Goal: Check status: Check status

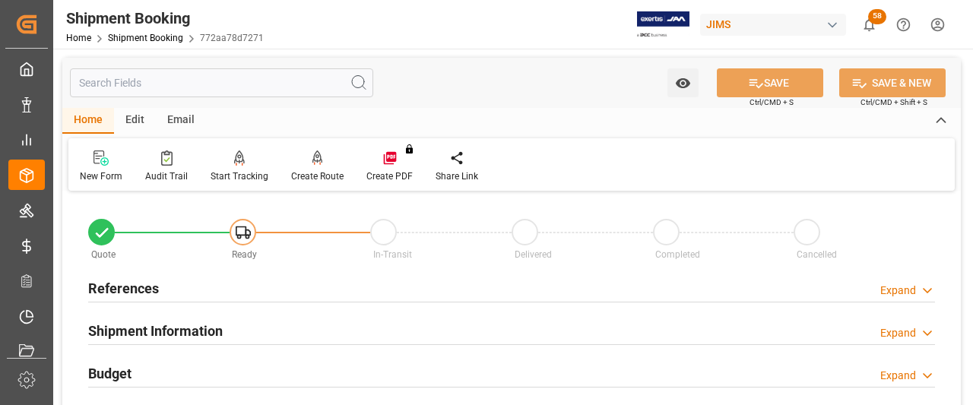
click at [129, 290] on h2 "References" at bounding box center [123, 288] width 71 height 21
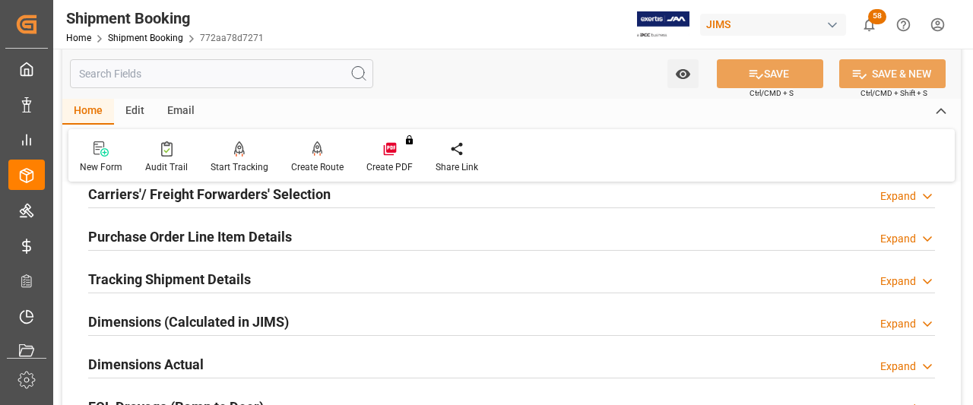
scroll to position [532, 0]
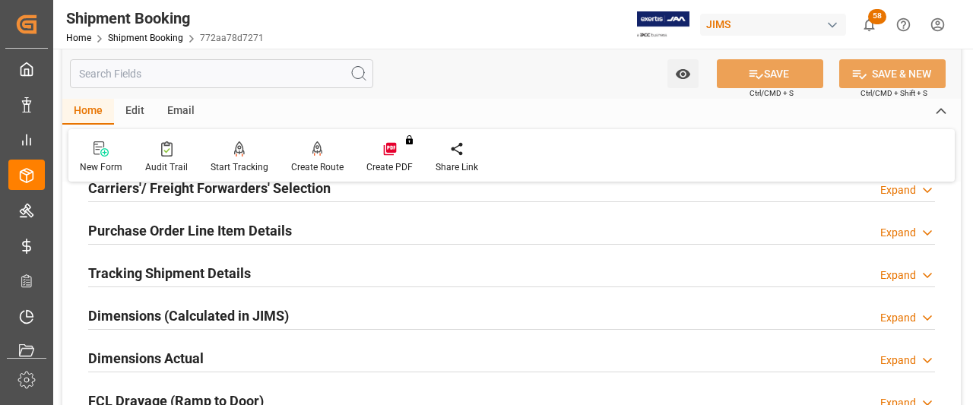
click at [158, 282] on h2 "Tracking Shipment Details" at bounding box center [169, 273] width 163 height 21
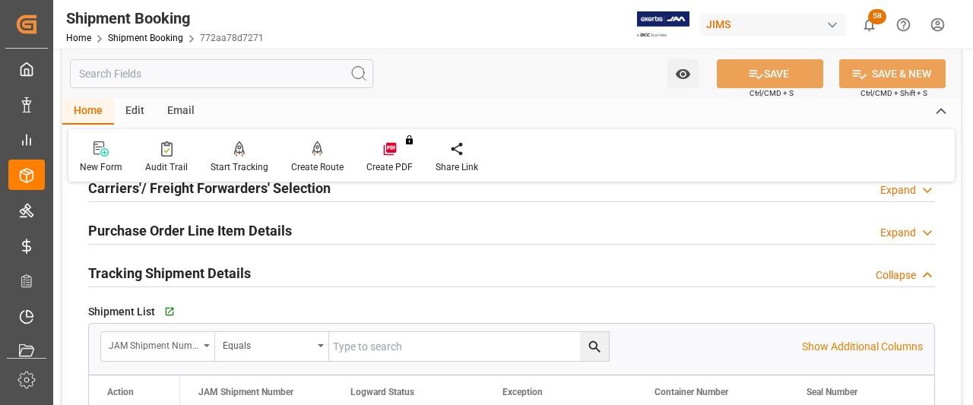
scroll to position [684, 0]
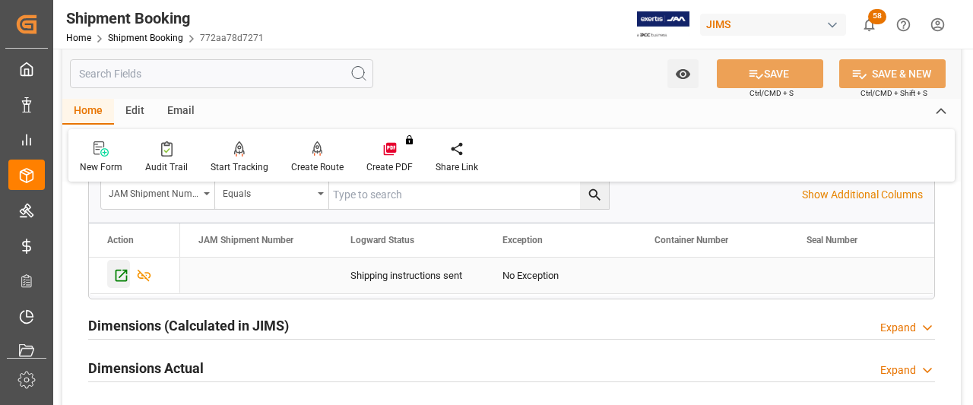
click at [116, 274] on icon "Press SPACE to select this row." at bounding box center [122, 276] width 12 height 12
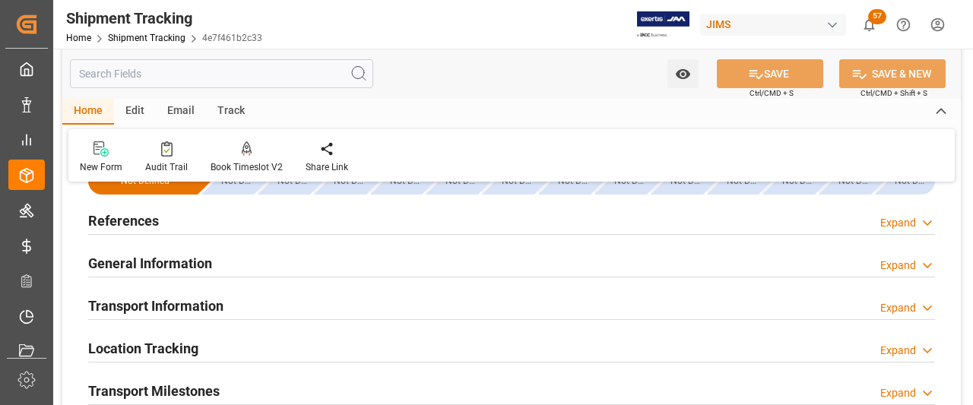
scroll to position [76, 0]
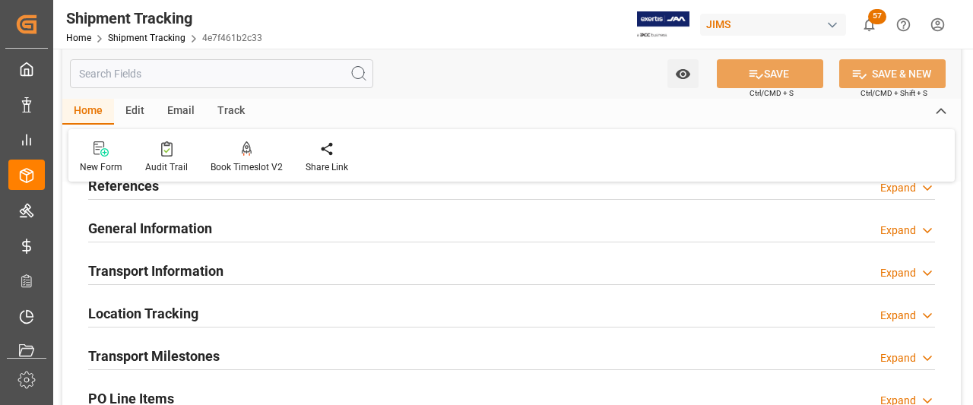
click at [113, 189] on h2 "References" at bounding box center [123, 186] width 71 height 21
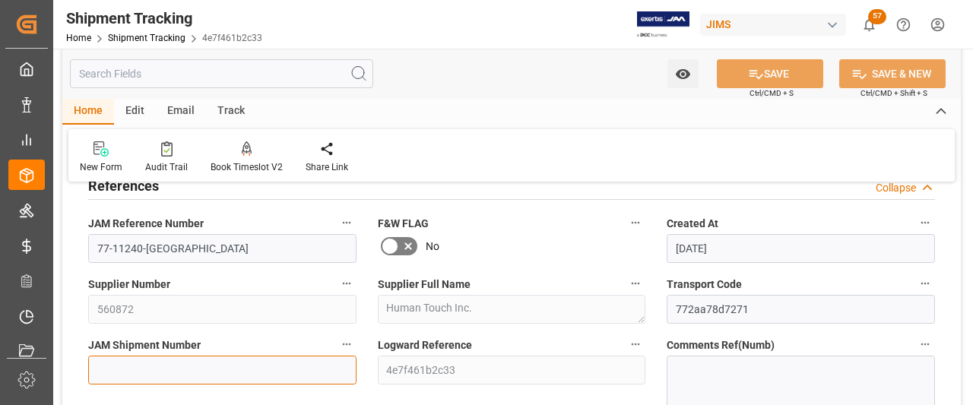
click at [103, 366] on input at bounding box center [222, 370] width 268 height 29
paste input "73185"
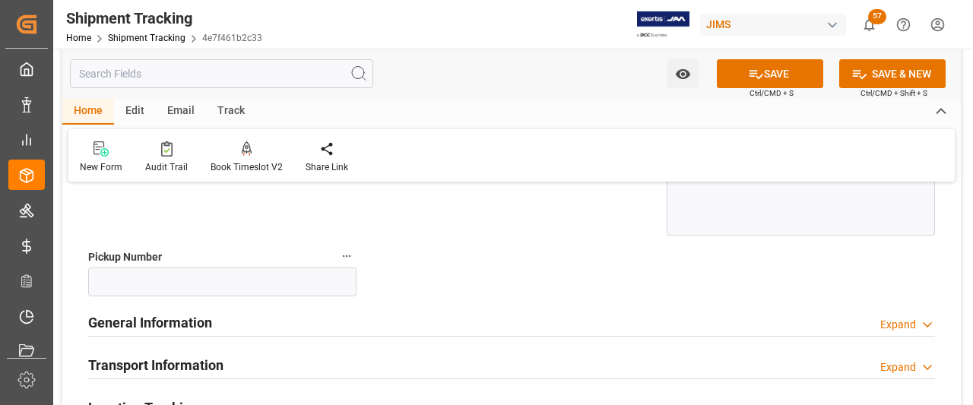
scroll to position [304, 0]
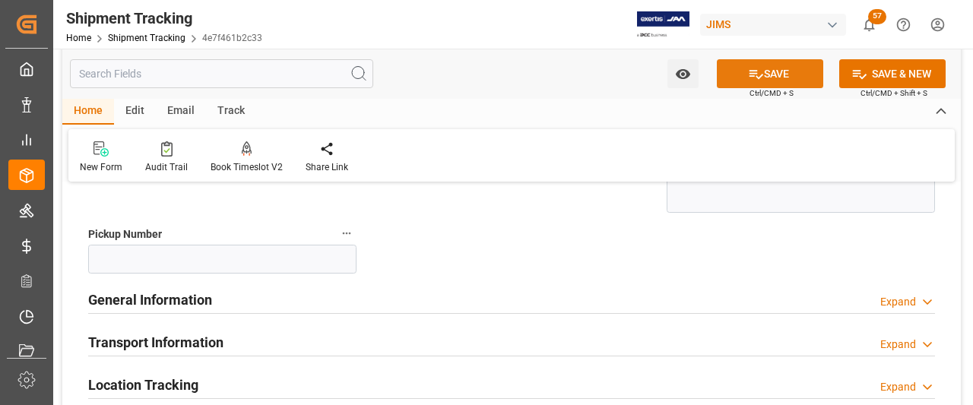
type input "73185"
click at [788, 77] on button "SAVE" at bounding box center [770, 73] width 106 height 29
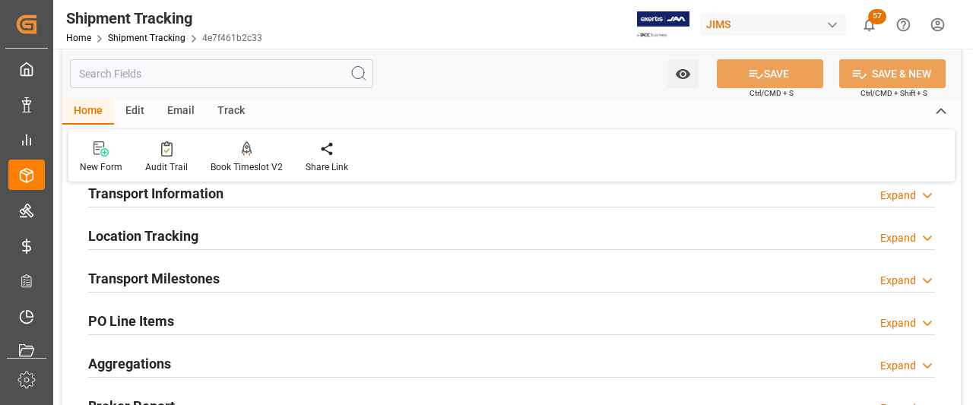
scroll to position [157, 0]
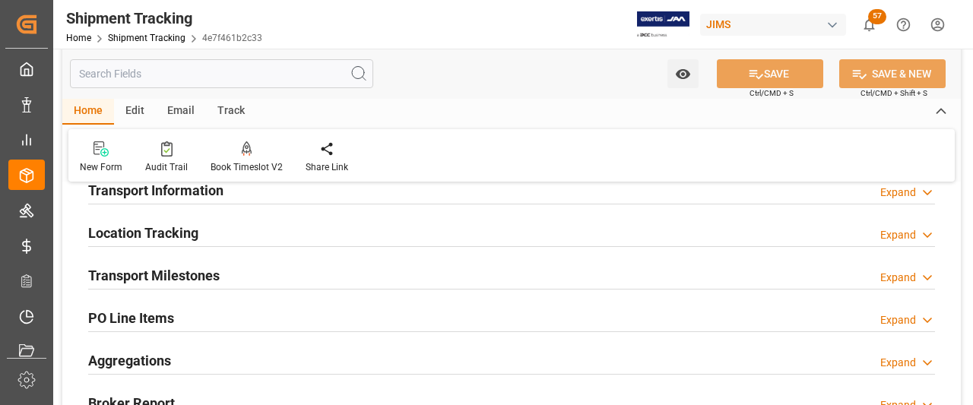
click at [164, 278] on h2 "Transport Milestones" at bounding box center [154, 275] width 132 height 21
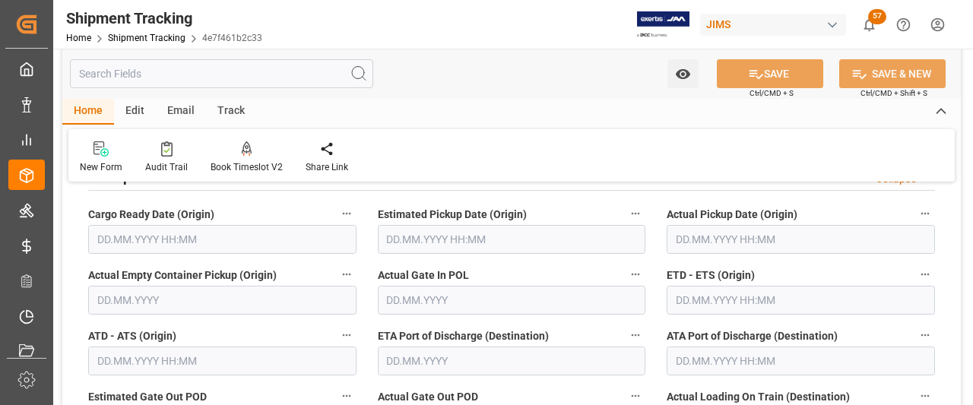
scroll to position [233, 0]
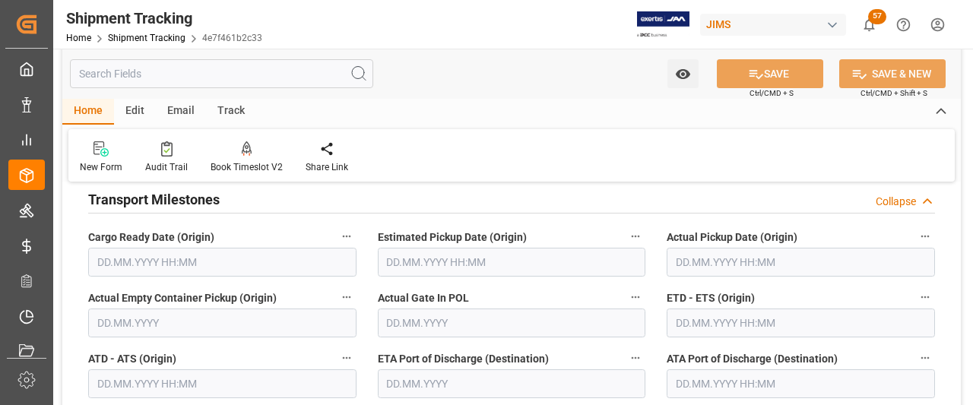
click at [224, 264] on input "text" at bounding box center [222, 262] width 268 height 29
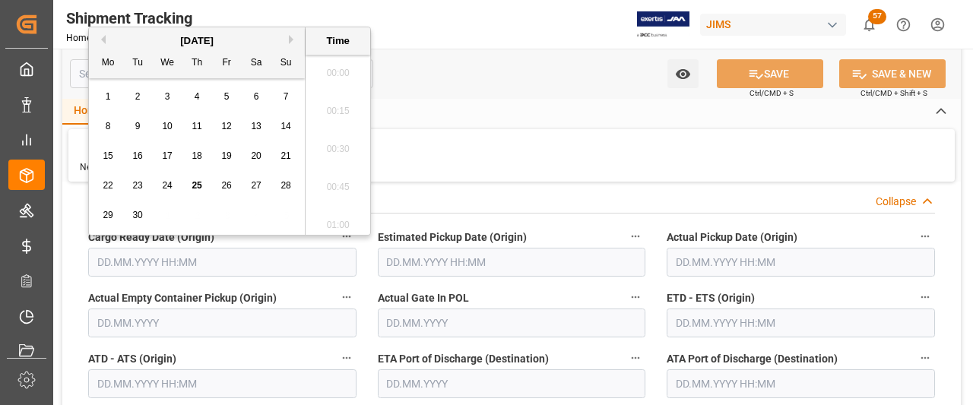
scroll to position [1830, 0]
click at [192, 186] on span "25" at bounding box center [197, 185] width 10 height 11
type input "[DATE] 00:00"
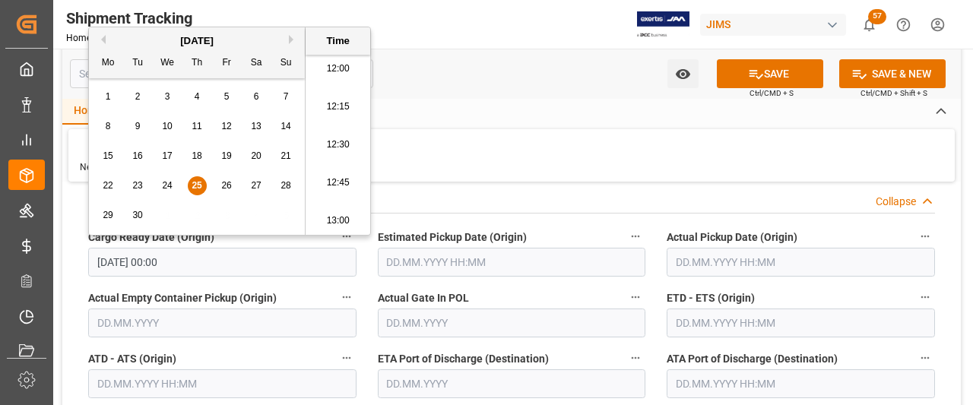
click at [725, 267] on input "text" at bounding box center [801, 262] width 268 height 29
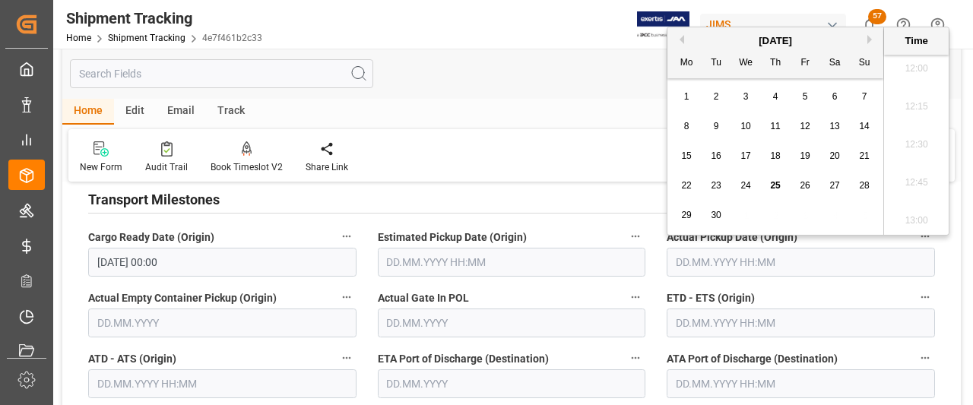
click at [776, 192] on div "25" at bounding box center [776, 186] width 19 height 18
type input "[DATE] 00:00"
click at [698, 323] on input "text" at bounding box center [801, 323] width 268 height 29
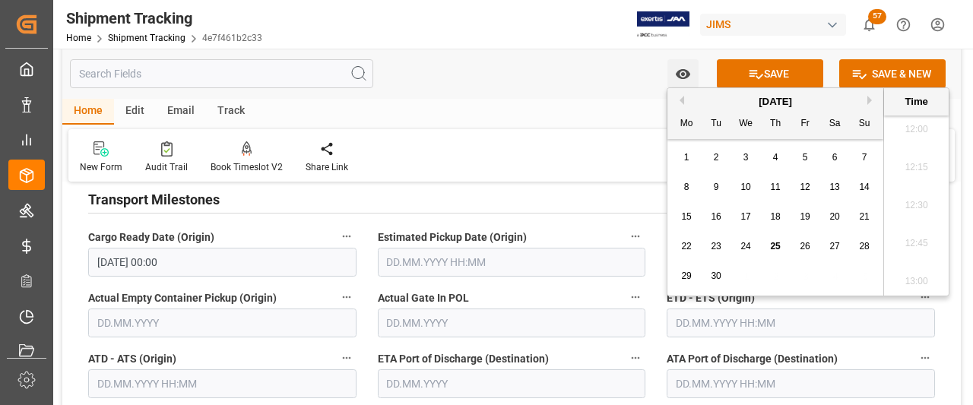
click at [780, 245] on div "25" at bounding box center [776, 247] width 19 height 18
type input "[DATE] 00:00"
click at [621, 201] on div "Transport Milestones Collapse" at bounding box center [511, 198] width 847 height 29
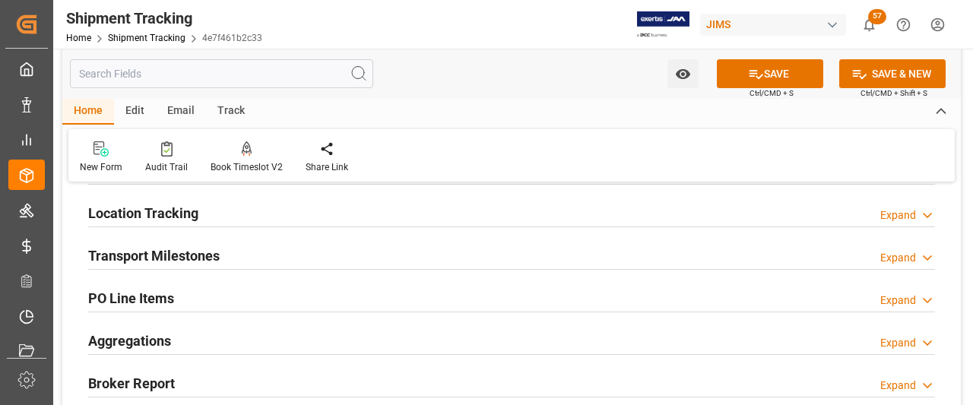
scroll to position [157, 0]
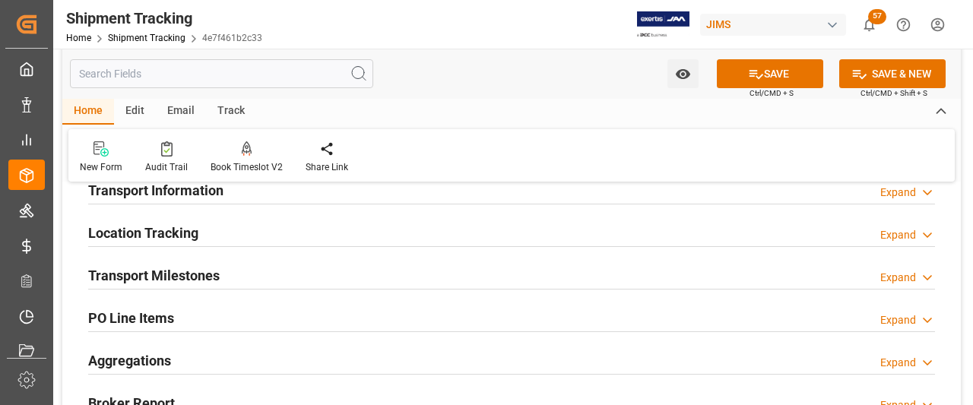
click at [192, 273] on h2 "Transport Milestones" at bounding box center [154, 275] width 132 height 21
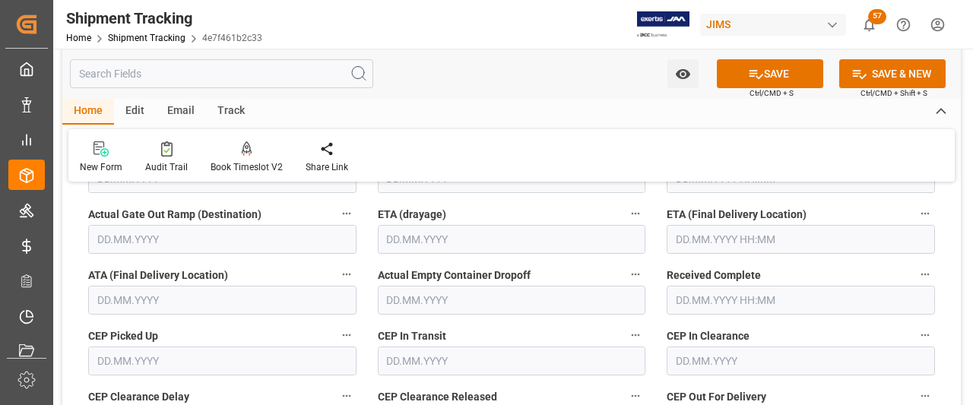
scroll to position [537, 0]
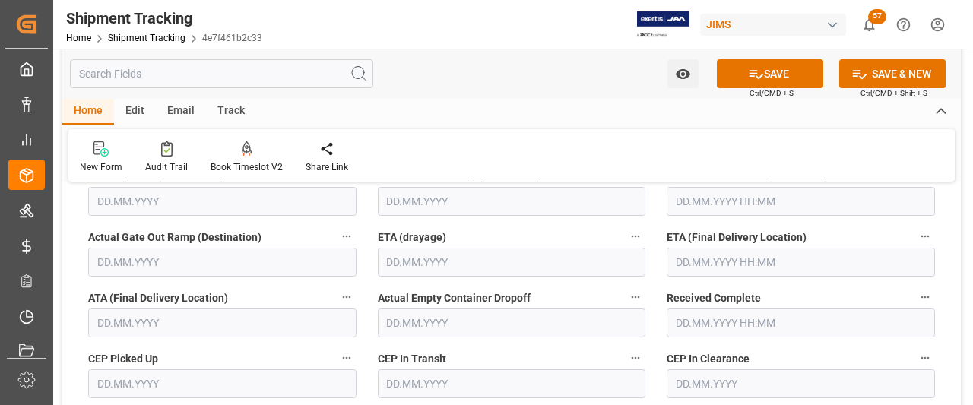
click at [690, 258] on input "text" at bounding box center [801, 262] width 268 height 29
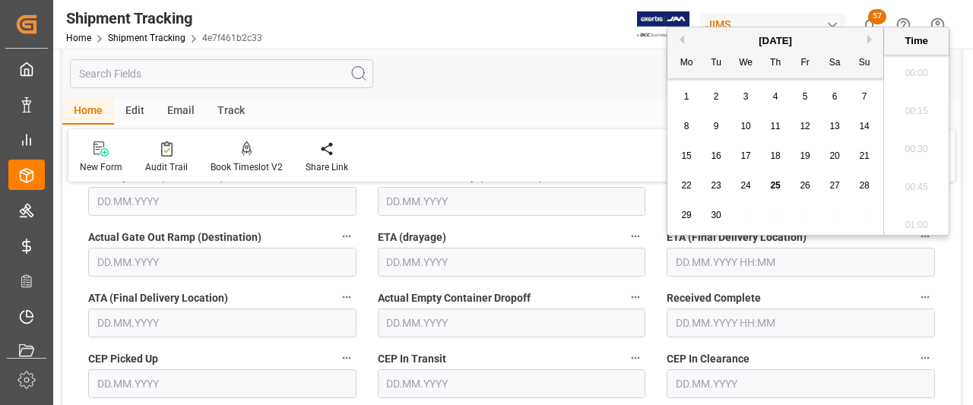
scroll to position [1830, 0]
click at [717, 217] on span "30" at bounding box center [716, 215] width 10 height 11
type input "30.09.2025 00:00"
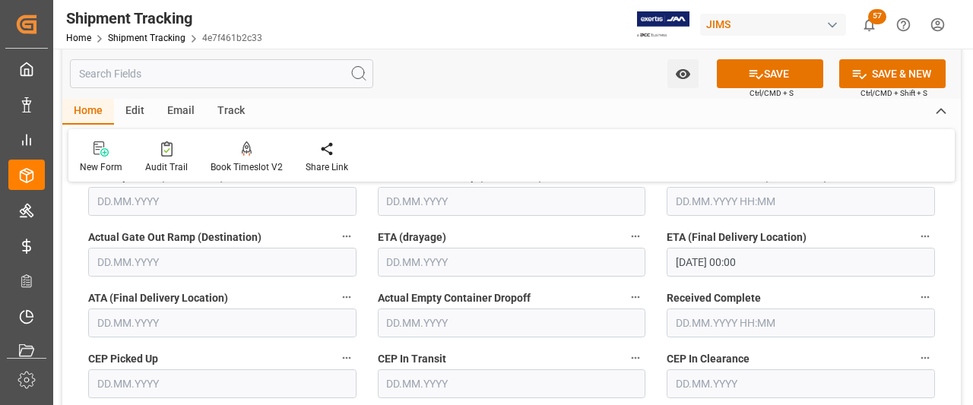
click at [573, 153] on div "New Form Audit Trail Book Timeslot V2 Book a Timeslot for the shipment Share Li…" at bounding box center [511, 155] width 887 height 52
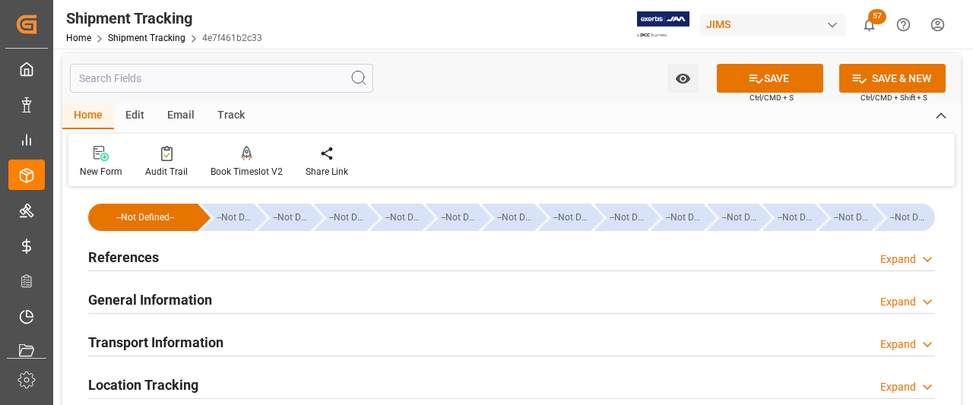
scroll to position [5, 0]
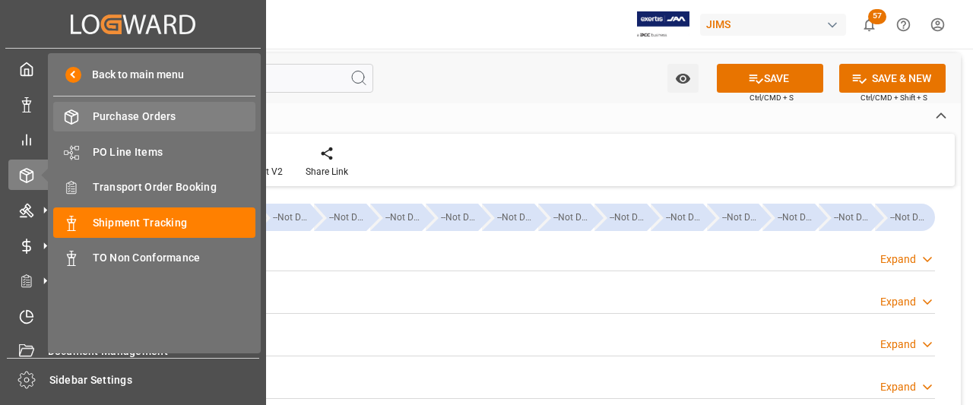
click at [135, 115] on span "Purchase Orders" at bounding box center [174, 117] width 163 height 16
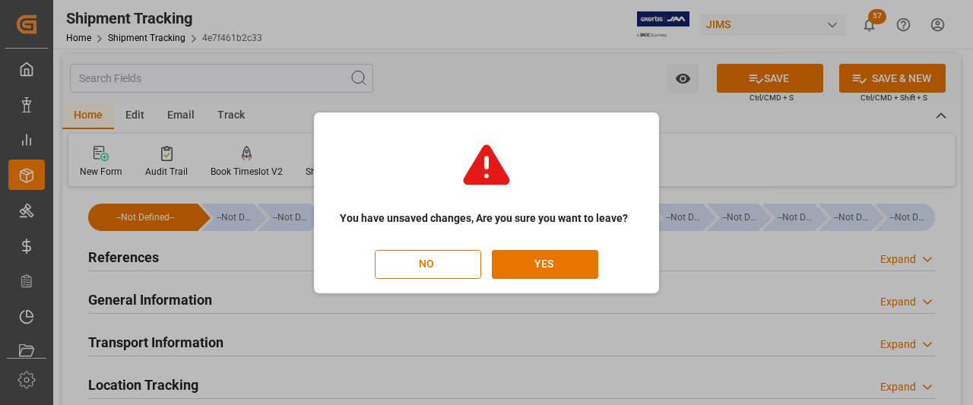
click at [646, 310] on div "You have unsaved changes, Are you sure you want to leave? NO YES" at bounding box center [486, 202] width 973 height 405
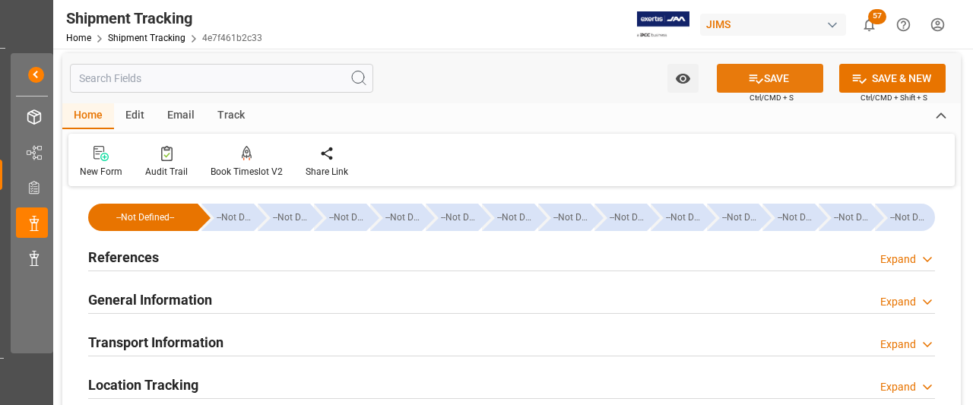
click at [783, 77] on button "SAVE" at bounding box center [770, 78] width 106 height 29
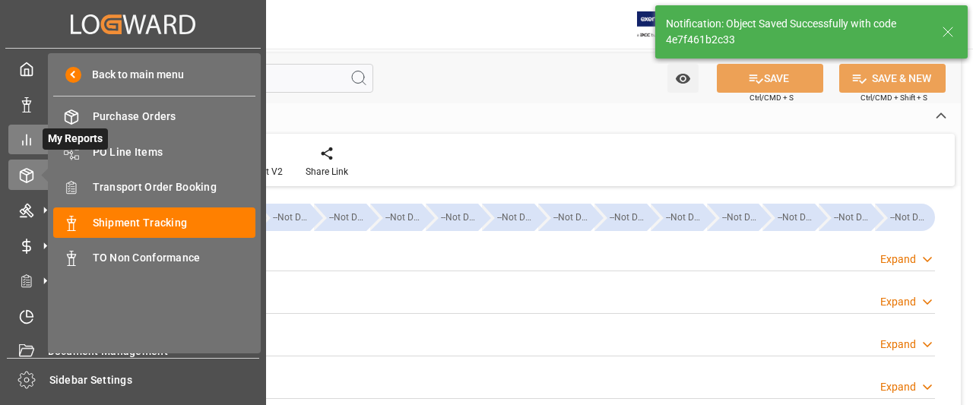
scroll to position [0, 0]
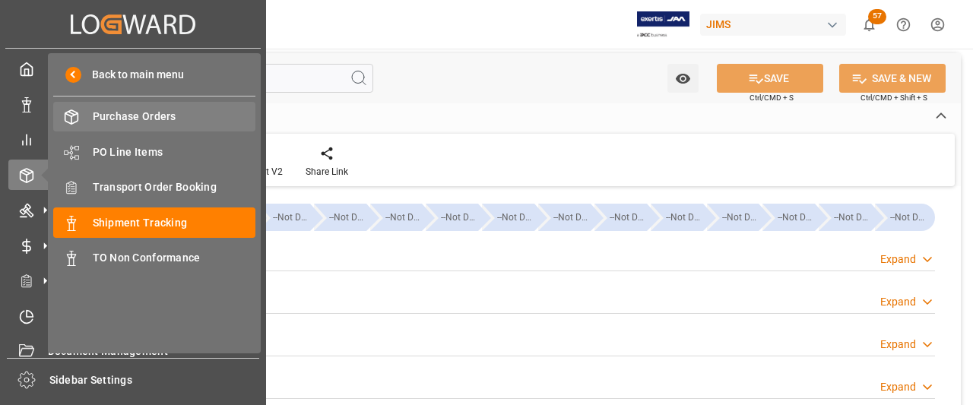
click at [119, 115] on span "Purchase Orders" at bounding box center [174, 117] width 163 height 16
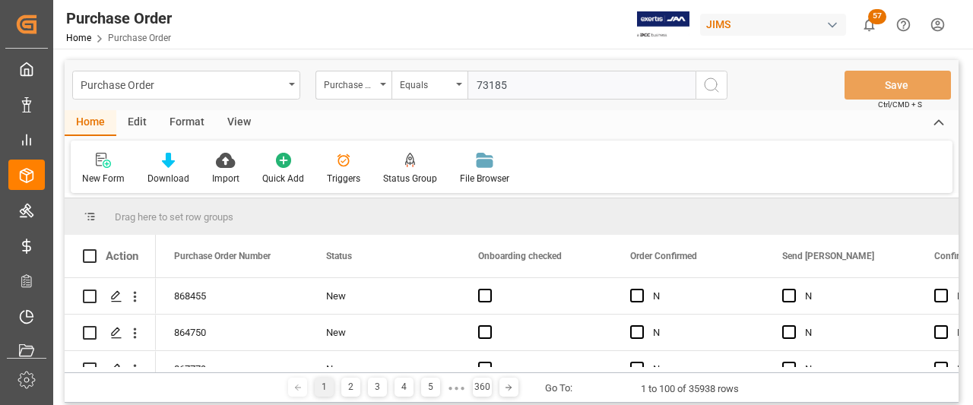
click at [509, 93] on input "73185" at bounding box center [582, 85] width 228 height 29
drag, startPoint x: 528, startPoint y: 85, endPoint x: 461, endPoint y: 89, distance: 67.0
click at [461, 89] on div "Purchase Order Number Equals 73185" at bounding box center [522, 85] width 412 height 29
paste input "7-11240-US"
type input "77-11240-[GEOGRAPHIC_DATA]"
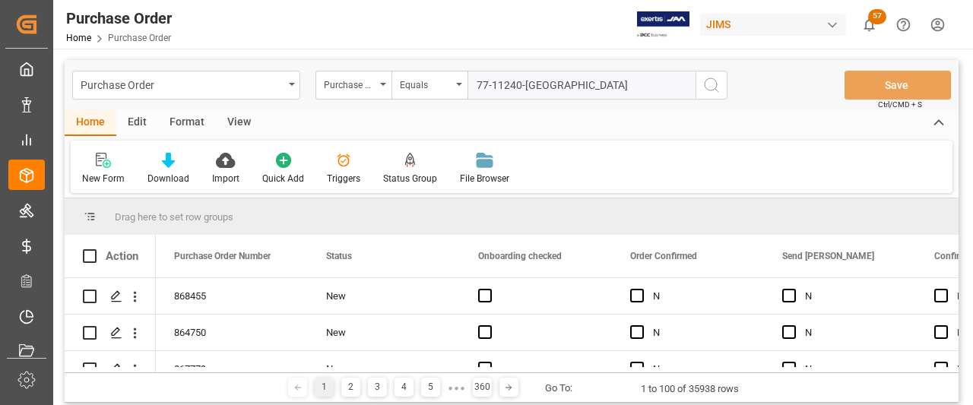
click at [706, 87] on icon "search button" at bounding box center [712, 85] width 18 height 18
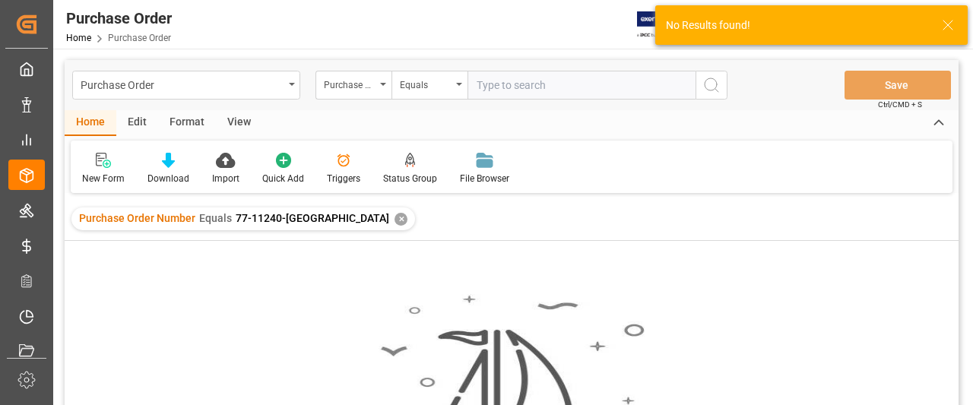
click at [395, 223] on div "✕" at bounding box center [401, 219] width 13 height 13
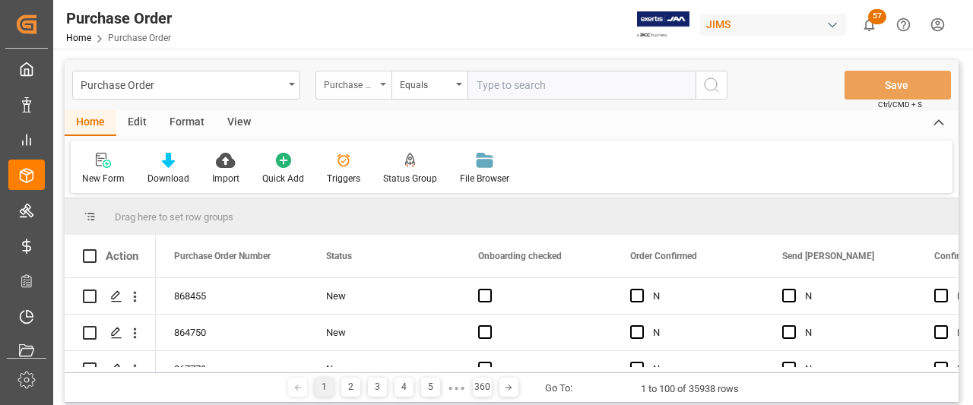
click at [378, 80] on div "Purchase Order Number" at bounding box center [354, 85] width 76 height 29
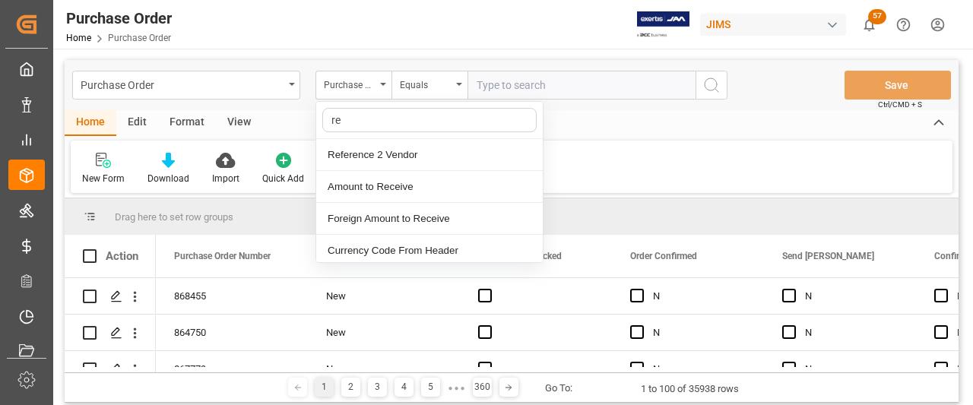
type input "ref"
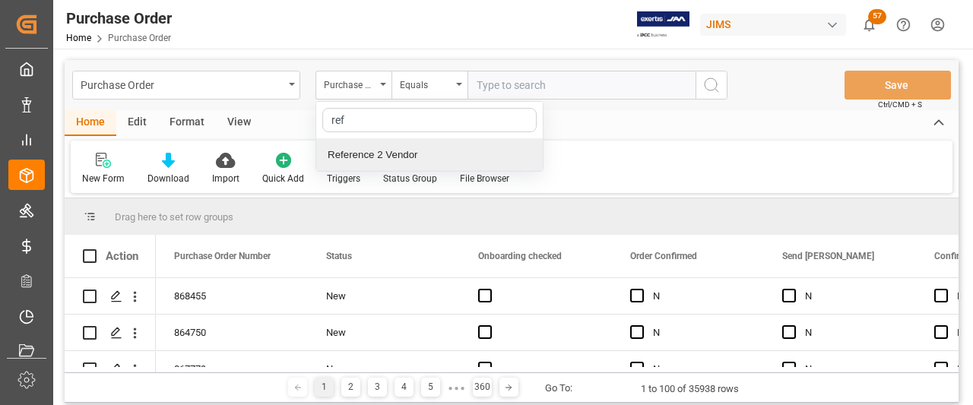
click at [350, 154] on div "Reference 2 Vendor" at bounding box center [429, 155] width 227 height 32
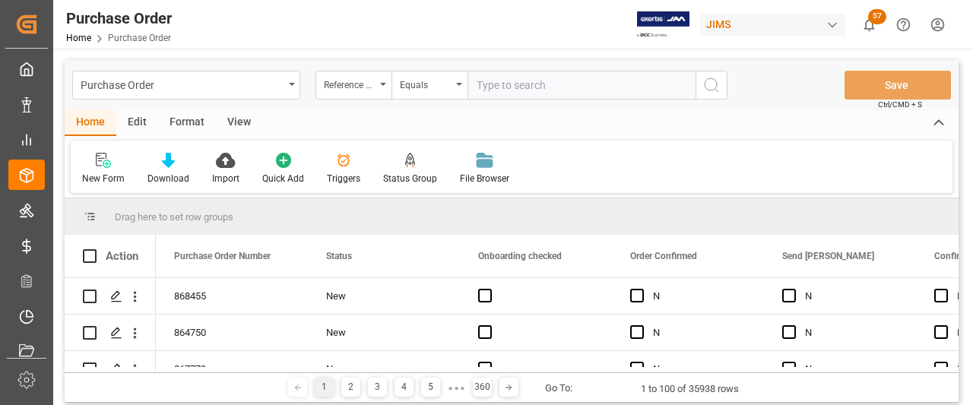
click at [491, 89] on input "text" at bounding box center [582, 85] width 228 height 29
paste input "77-11240-[GEOGRAPHIC_DATA]"
type input "77-11240-[GEOGRAPHIC_DATA]"
click at [713, 84] on icon "search button" at bounding box center [712, 85] width 18 height 18
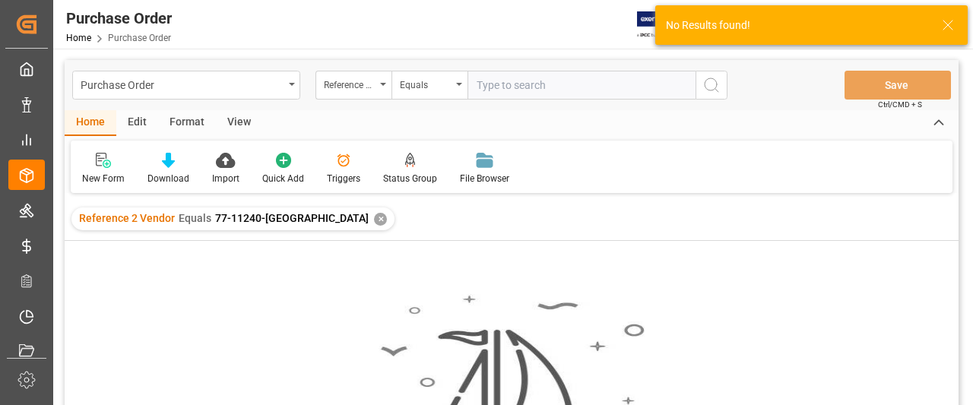
click at [374, 221] on div "✕" at bounding box center [380, 219] width 13 height 13
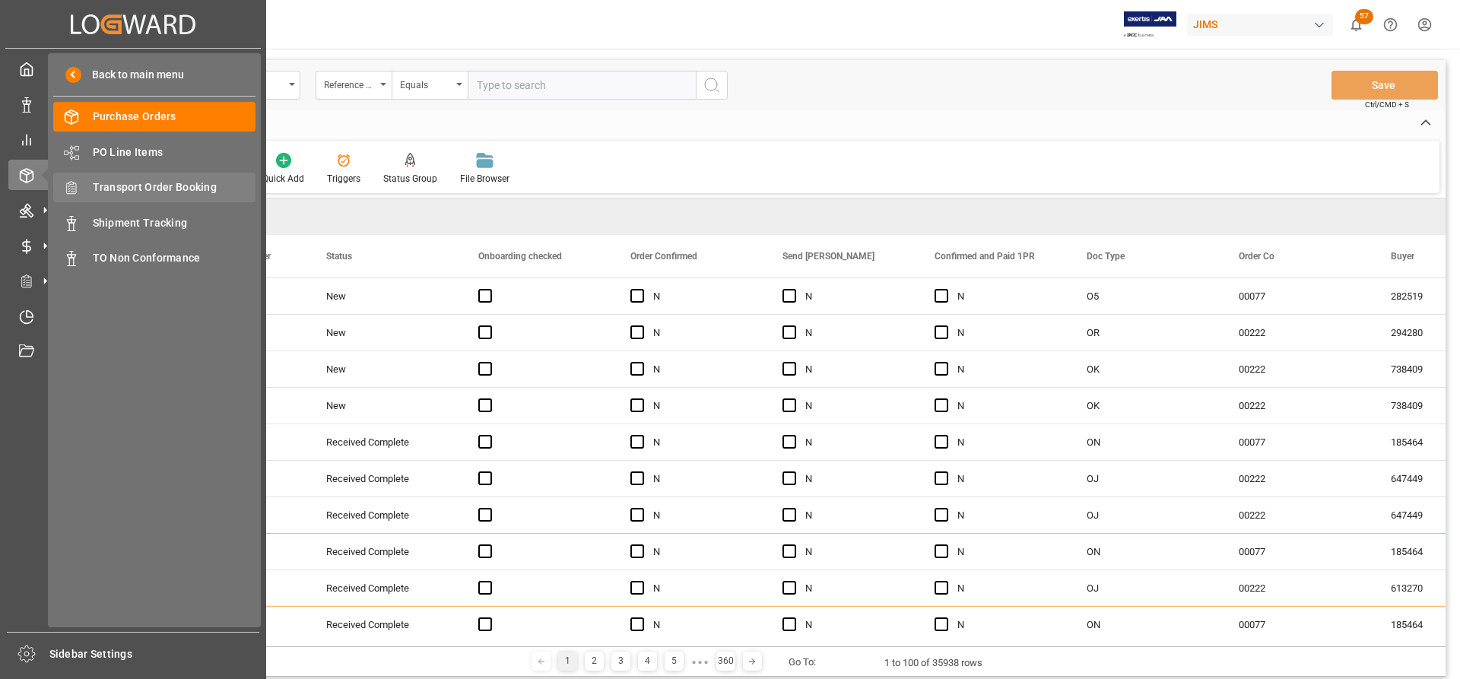
click at [121, 189] on span "Transport Order Booking" at bounding box center [174, 187] width 163 height 16
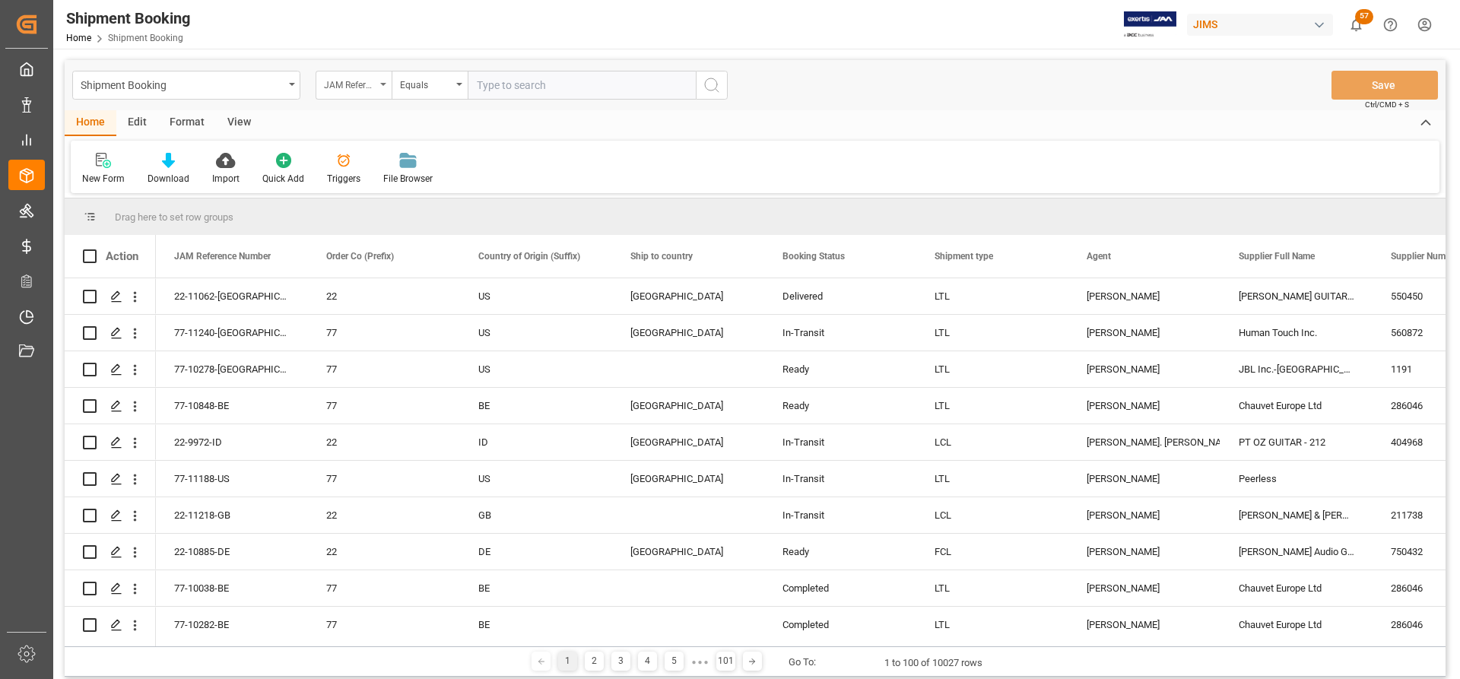
click at [386, 85] on icon "open menu" at bounding box center [383, 84] width 6 height 3
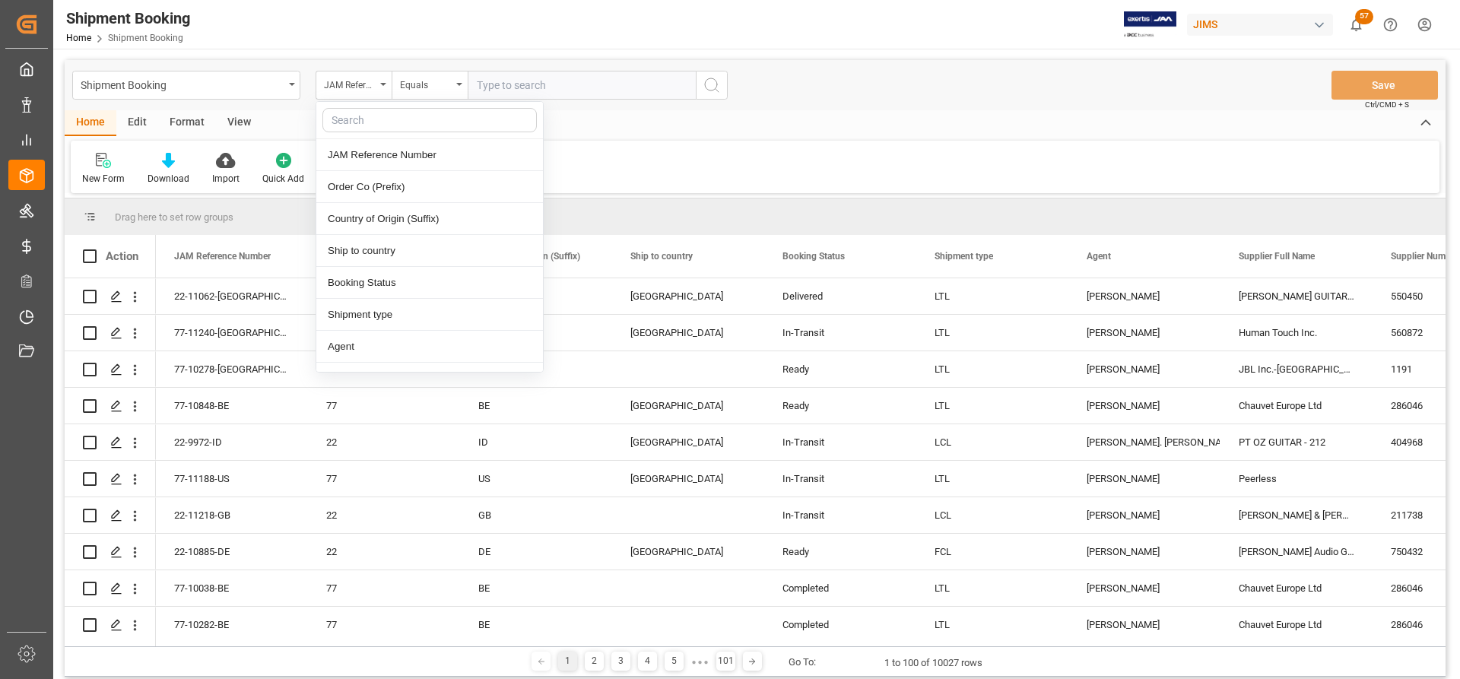
click at [344, 116] on input "text" at bounding box center [429, 120] width 214 height 24
type input "sup"
click at [393, 159] on div "Supplier Full Name" at bounding box center [429, 155] width 227 height 32
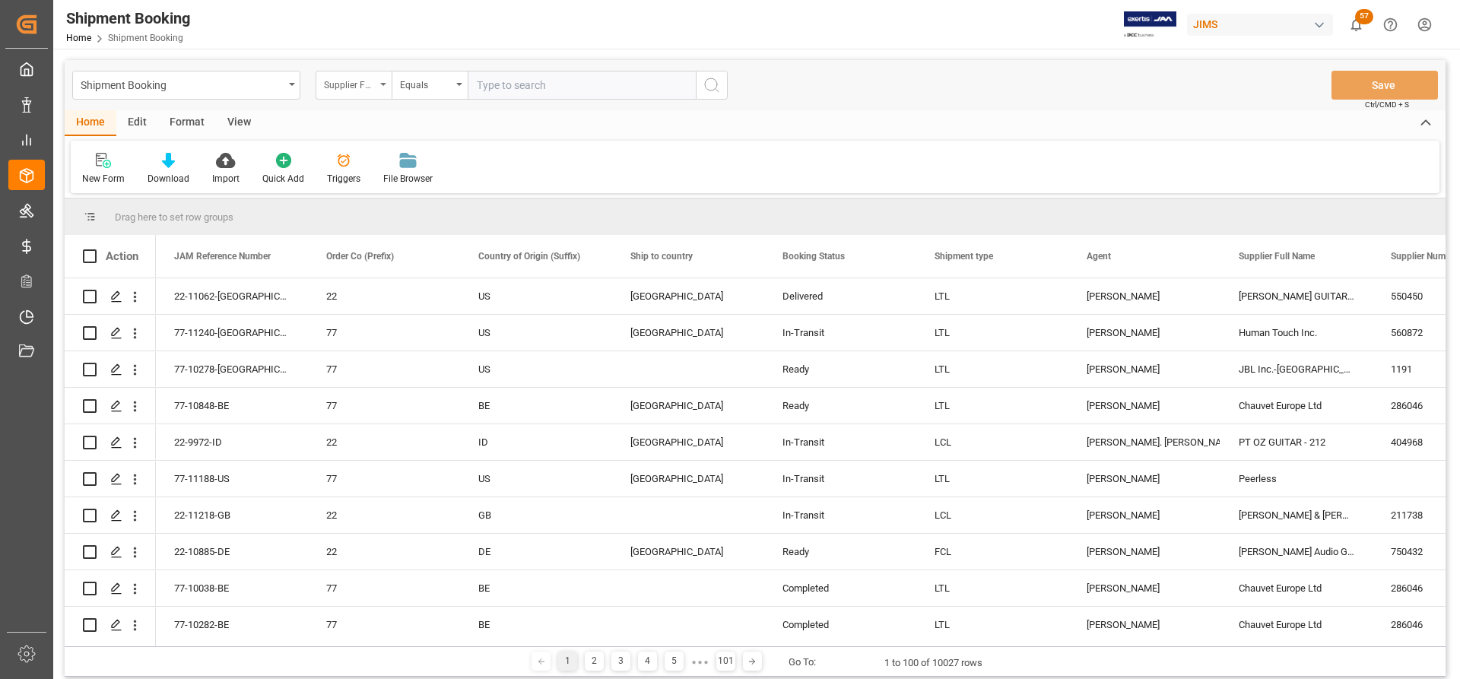
click at [379, 81] on div "Supplier Full Name" at bounding box center [354, 85] width 76 height 29
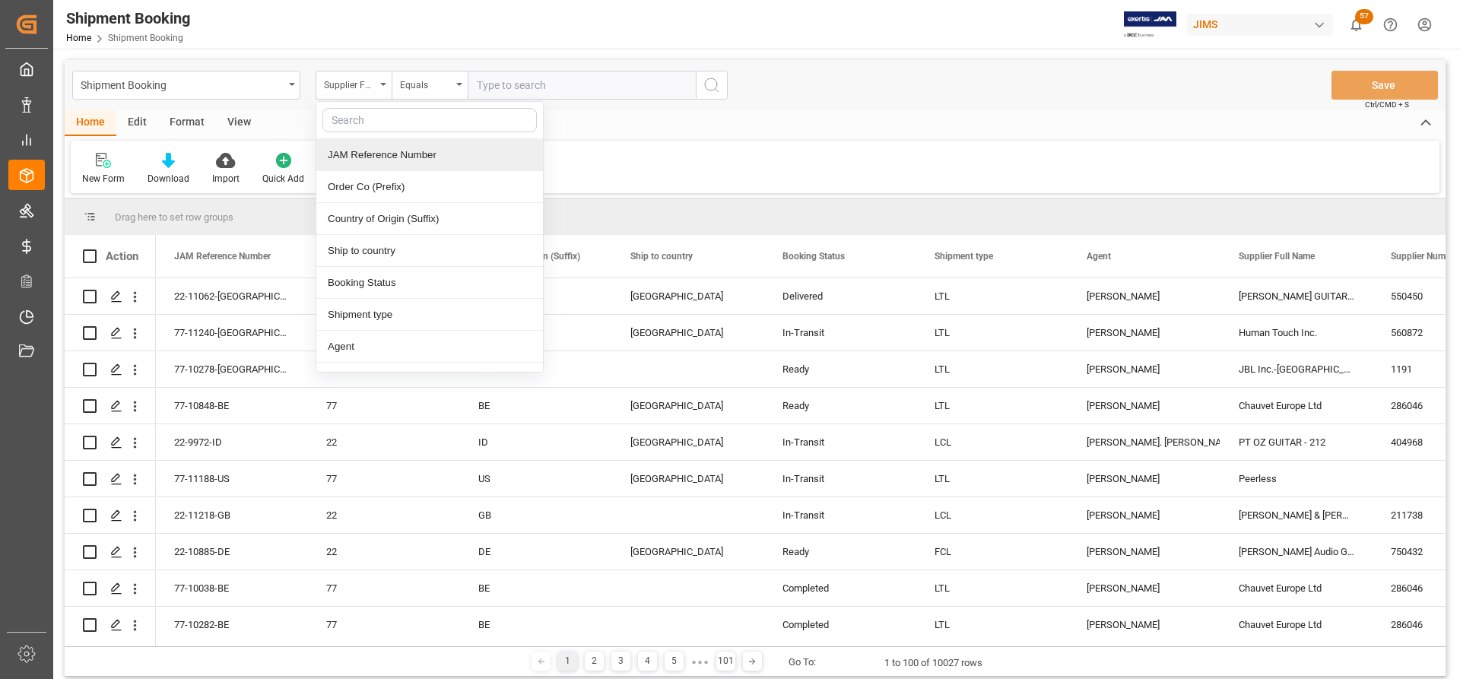
click at [351, 119] on input "text" at bounding box center [429, 120] width 214 height 24
type input "su"
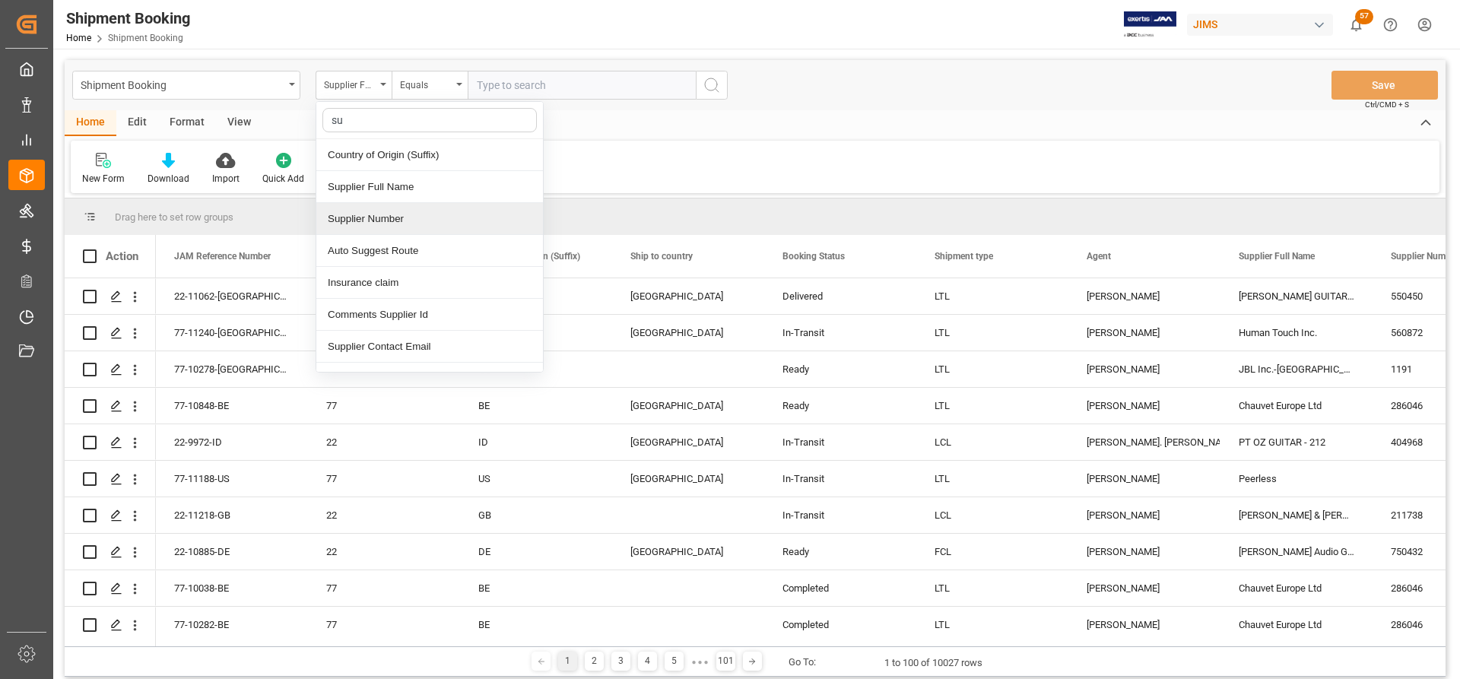
click at [360, 221] on div "Supplier Number" at bounding box center [429, 219] width 227 height 32
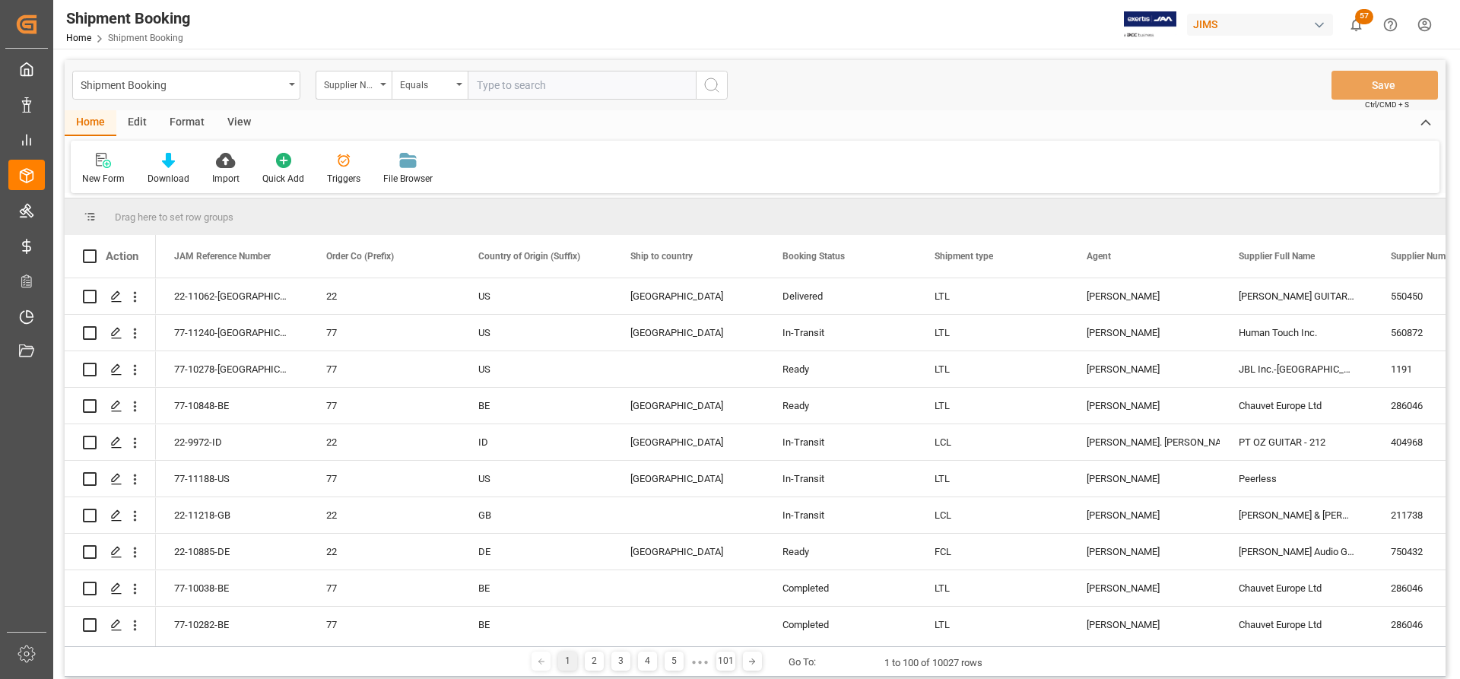
click at [499, 83] on input "text" at bounding box center [582, 85] width 228 height 29
paste input "228649"
type input "228649"
click at [712, 89] on icon "search button" at bounding box center [712, 85] width 18 height 18
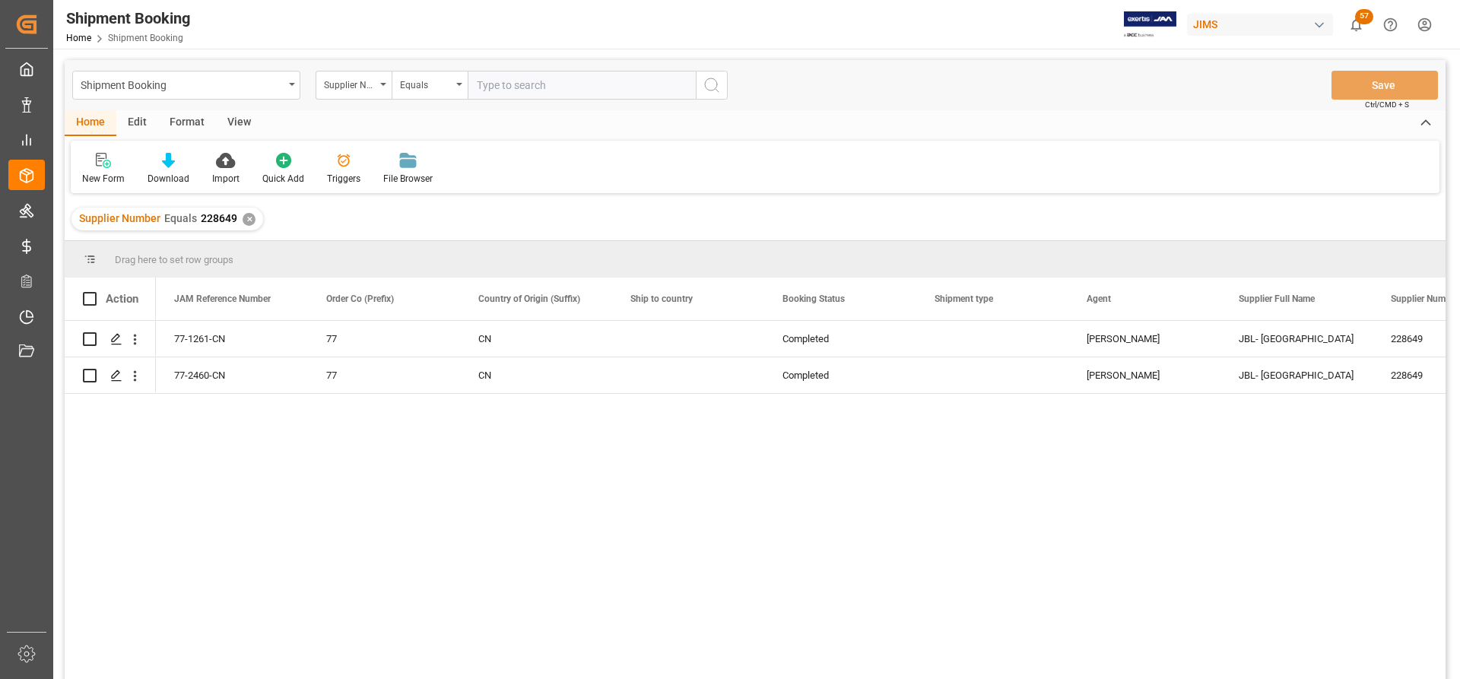
click at [482, 85] on input "text" at bounding box center [582, 85] width 228 height 29
paste input "676056"
type input "676056"
click at [712, 82] on icon "search button" at bounding box center [712, 85] width 18 height 18
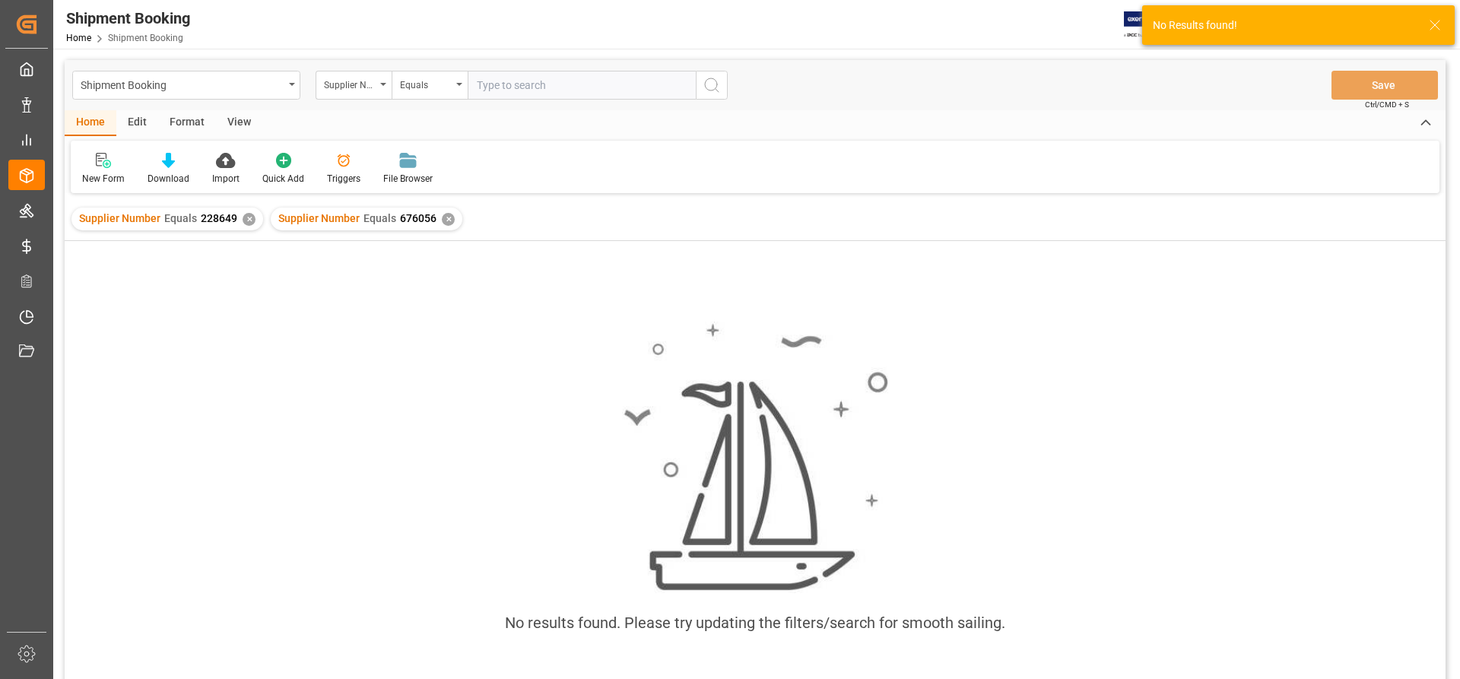
click at [247, 219] on div "✕" at bounding box center [249, 219] width 13 height 13
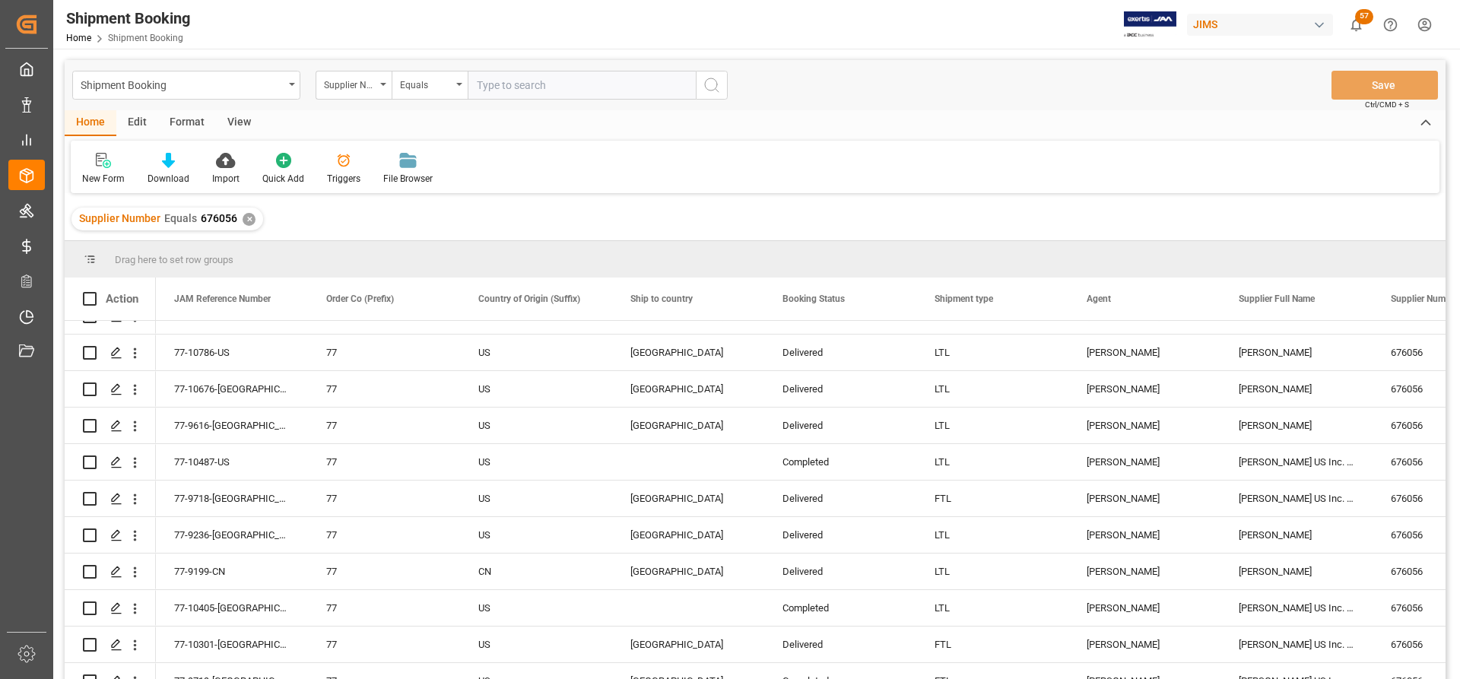
scroll to position [228, 0]
